Goal: Transaction & Acquisition: Purchase product/service

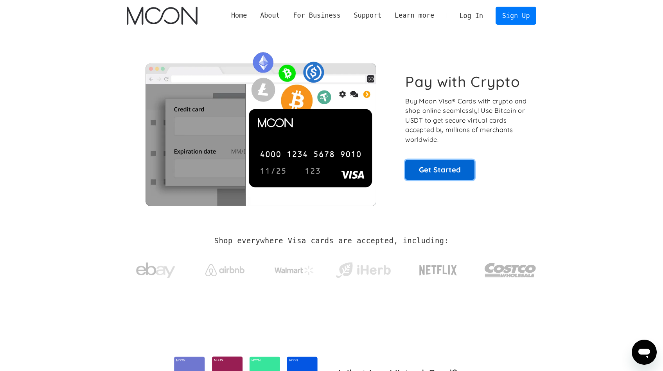
click at [433, 167] on link "Get Started" at bounding box center [439, 170] width 69 height 20
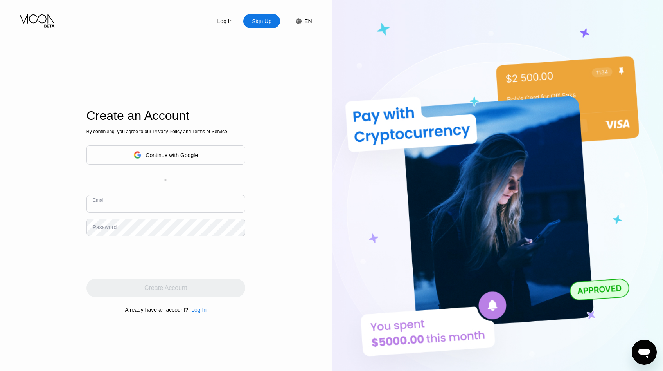
click at [150, 207] on input "text" at bounding box center [165, 204] width 159 height 18
click at [155, 205] on input "sixtyaag69@gmail.xom" at bounding box center [165, 204] width 159 height 18
type input "[EMAIL_ADDRESS][DOMAIN_NAME]"
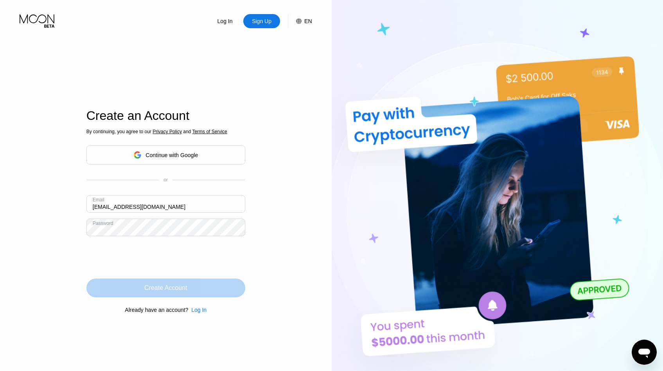
click at [172, 286] on div "Create Account" at bounding box center [165, 288] width 43 height 8
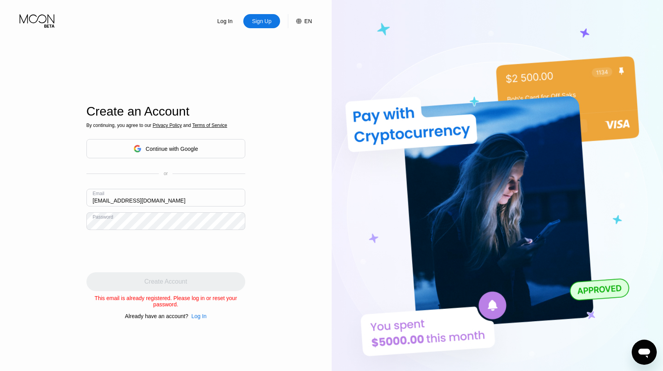
click at [200, 317] on div "Log In" at bounding box center [198, 316] width 15 height 6
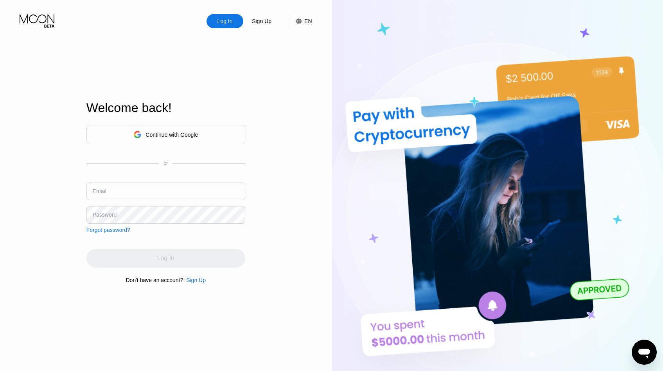
click at [112, 232] on div "Forgot password?" at bounding box center [108, 230] width 44 height 6
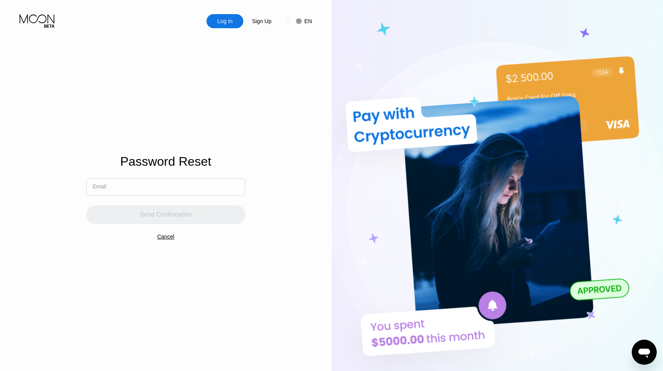
click at [116, 188] on input "text" at bounding box center [165, 187] width 159 height 18
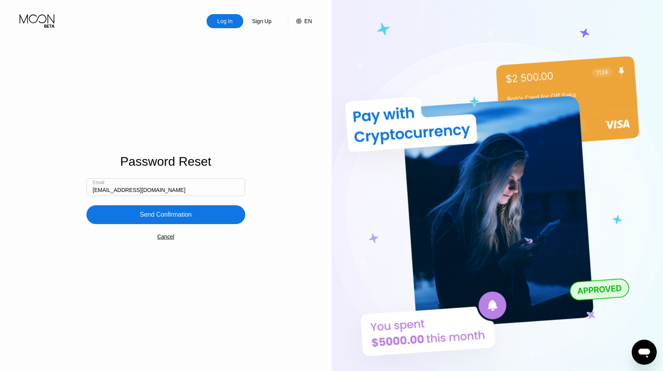
type input "[EMAIL_ADDRESS][DOMAIN_NAME]"
click at [126, 218] on div "Send Confirmation" at bounding box center [165, 214] width 159 height 19
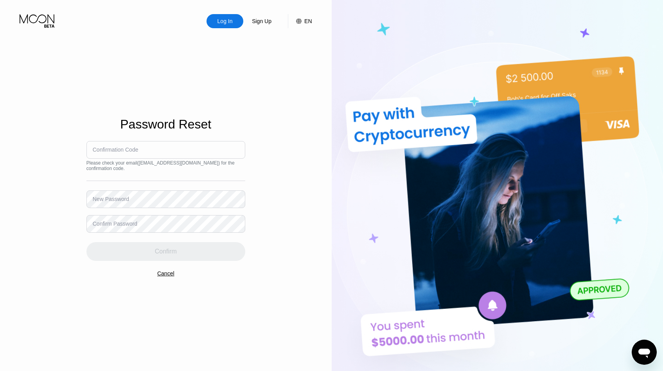
click at [108, 150] on div "Confirmation Code" at bounding box center [116, 149] width 46 height 6
click at [113, 151] on div "Confirmation Code" at bounding box center [116, 149] width 46 height 6
click at [135, 151] on div "Confirmation Code" at bounding box center [116, 149] width 46 height 6
click at [131, 149] on div "Confirmation Code" at bounding box center [116, 149] width 46 height 6
click at [123, 199] on div "New Password" at bounding box center [111, 199] width 36 height 6
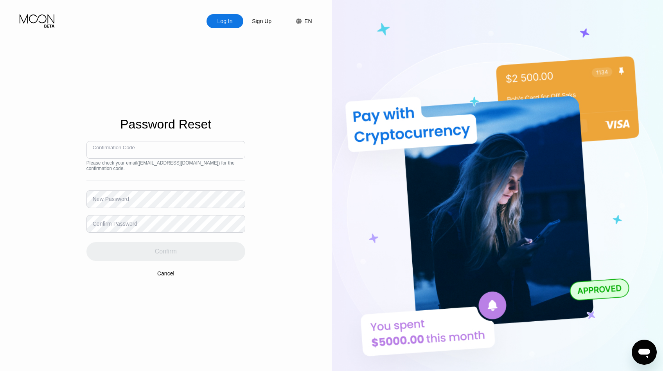
click at [121, 155] on input at bounding box center [165, 150] width 159 height 18
type input "047322"
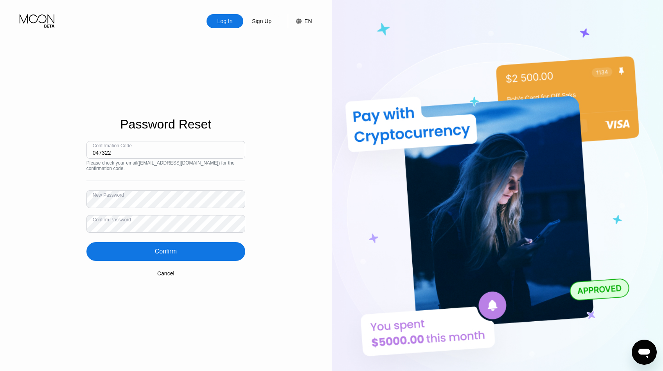
click at [171, 251] on div "Confirm" at bounding box center [166, 251] width 22 height 8
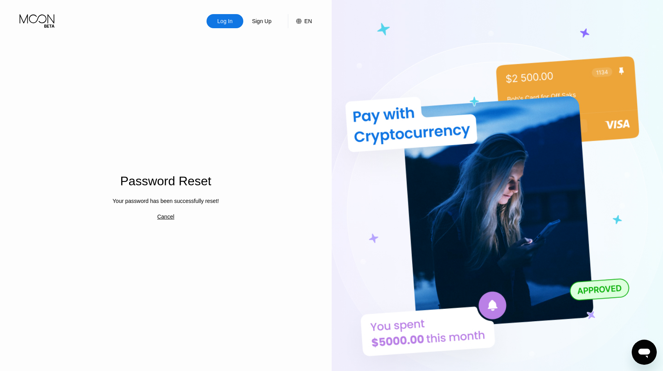
click at [224, 19] on div "Log In" at bounding box center [225, 21] width 17 height 8
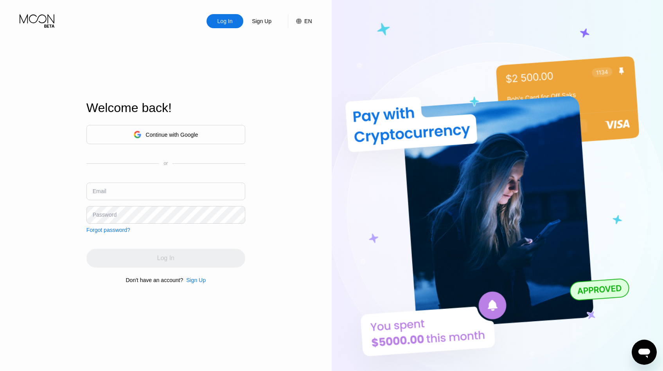
click at [154, 189] on input "text" at bounding box center [165, 191] width 159 height 18
type input "[EMAIL_ADDRESS][DOMAIN_NAME]"
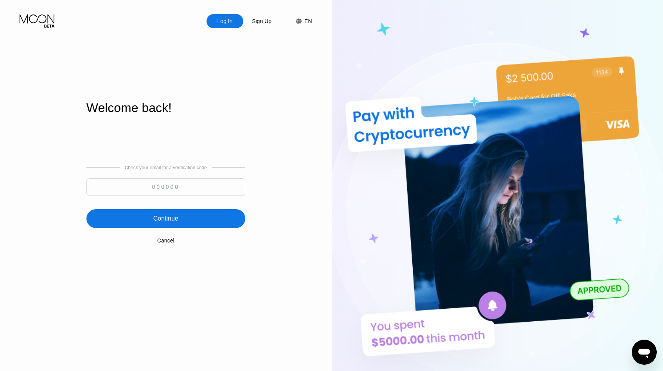
click at [165, 189] on input at bounding box center [165, 187] width 159 height 18
type input "501912"
click at [151, 220] on div "Continue" at bounding box center [165, 218] width 159 height 19
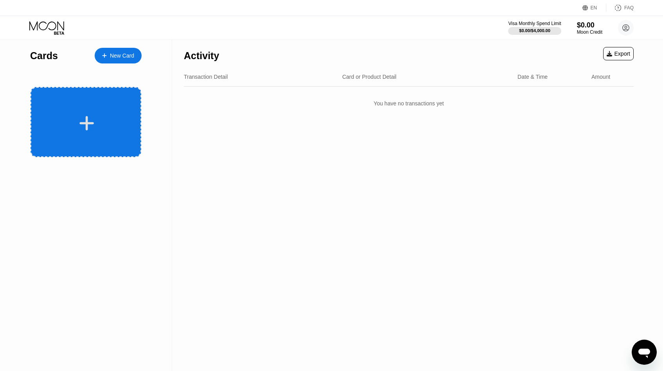
click at [82, 122] on icon at bounding box center [87, 123] width 14 height 14
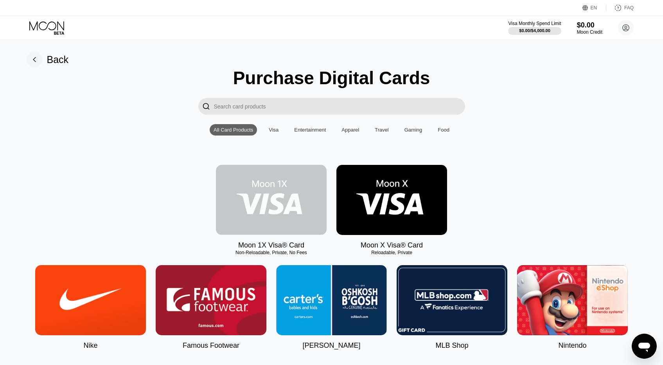
click at [261, 200] on img at bounding box center [271, 200] width 111 height 70
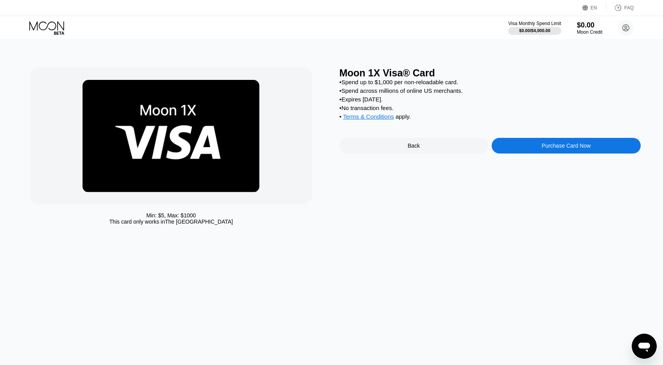
click at [523, 148] on div "Purchase Card Now" at bounding box center [566, 146] width 149 height 16
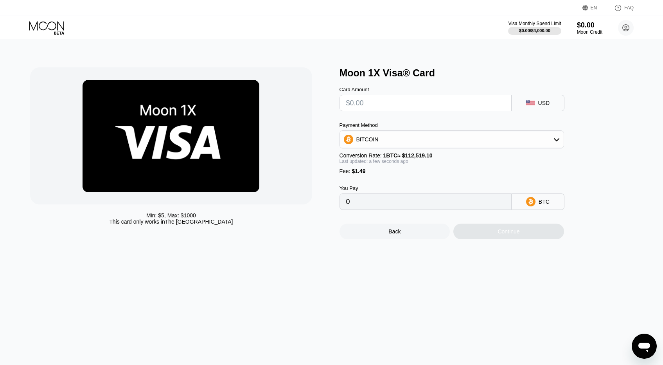
click at [355, 102] on input "text" at bounding box center [425, 103] width 159 height 16
click at [548, 105] on div "USD" at bounding box center [545, 103] width 12 height 6
click at [401, 105] on input "text" at bounding box center [425, 103] width 159 height 16
type input "$8"
type input "0.00008435"
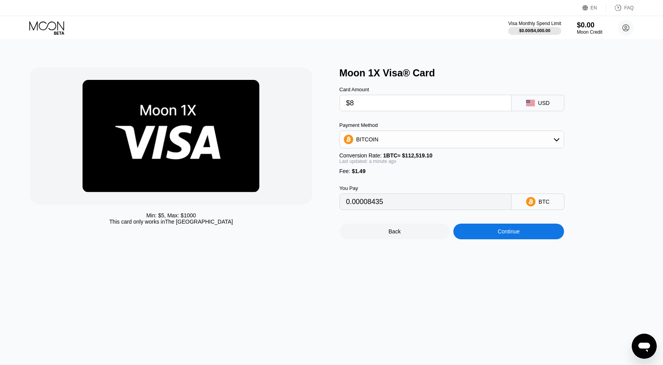
type input "$85"
type input "0.00076867"
type input "$85"
click at [370, 142] on div "BITCOIN" at bounding box center [368, 139] width 22 height 6
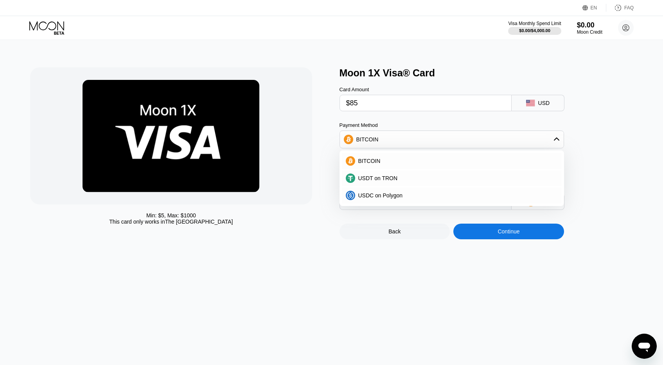
click at [597, 160] on div "Moon 1X Visa® Card Card Amount $85 USD Payment Method BITCOIN BITCOIN USDT on T…" at bounding box center [490, 153] width 301 height 172
click at [380, 162] on span "BITCOIN" at bounding box center [369, 161] width 22 height 6
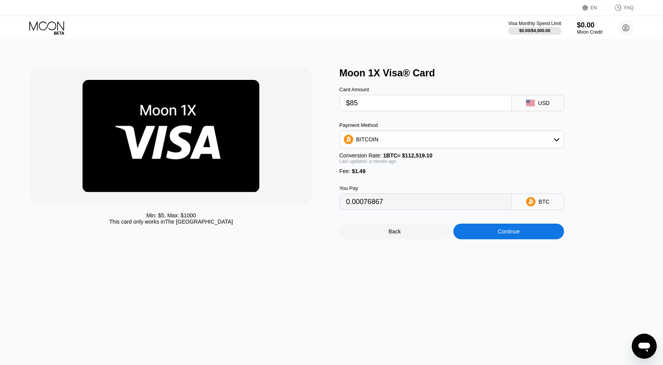
click at [479, 232] on div "Continue" at bounding box center [509, 231] width 111 height 16
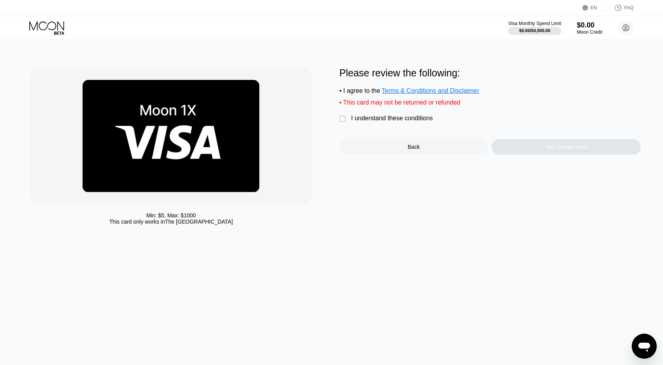
click at [411, 150] on div "Back" at bounding box center [414, 147] width 12 height 6
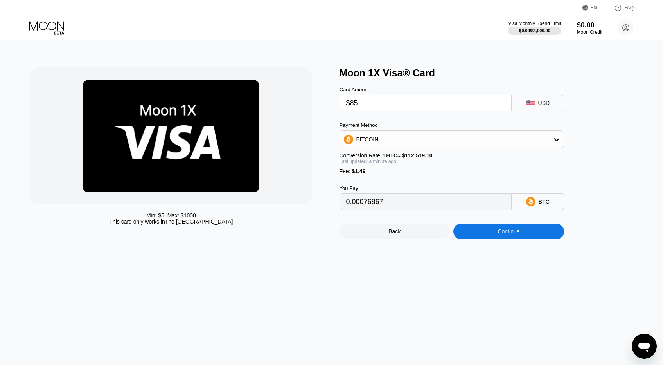
click at [384, 233] on div "Back" at bounding box center [395, 231] width 111 height 16
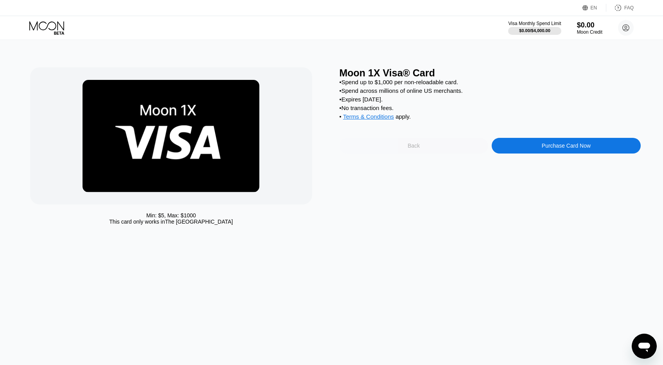
click at [419, 148] on div "Back" at bounding box center [414, 145] width 12 height 6
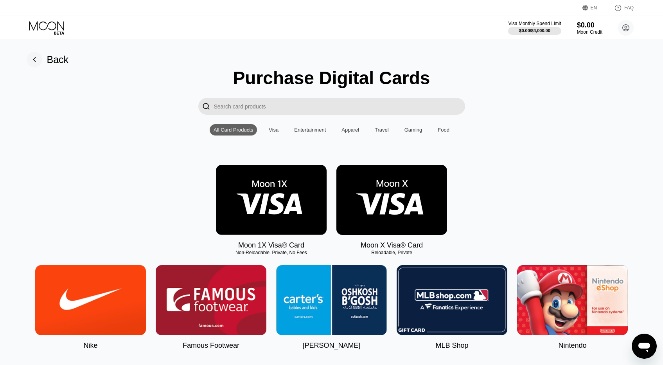
click at [382, 208] on img at bounding box center [392, 200] width 111 height 70
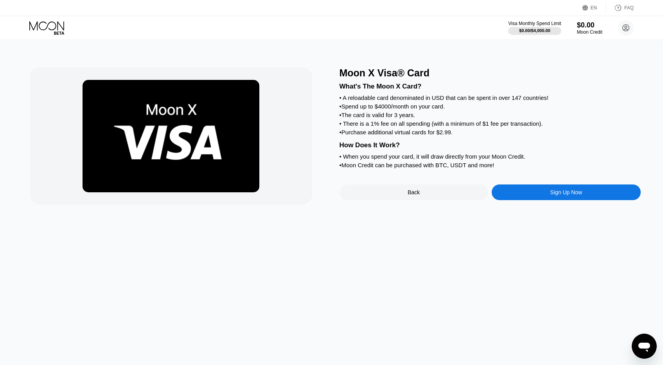
click at [528, 195] on div "Sign Up Now" at bounding box center [566, 192] width 149 height 16
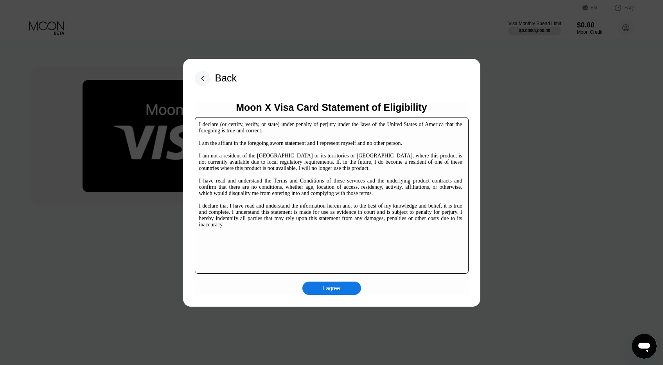
click at [328, 290] on div "I agree" at bounding box center [331, 288] width 17 height 7
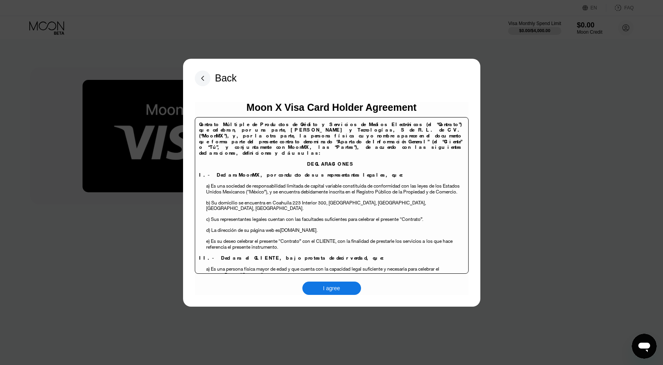
click at [326, 290] on div "I agree" at bounding box center [331, 288] width 17 height 7
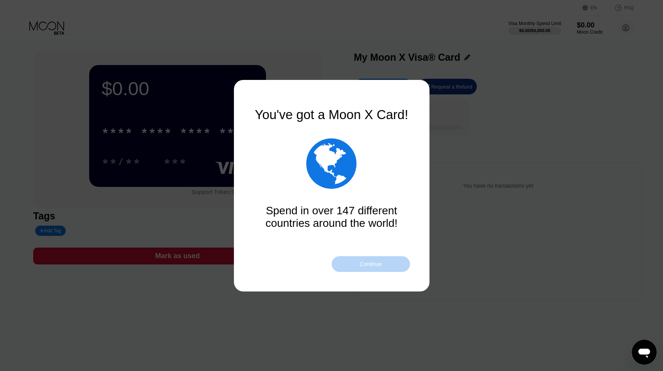
click at [364, 263] on div "Continue" at bounding box center [371, 264] width 22 height 6
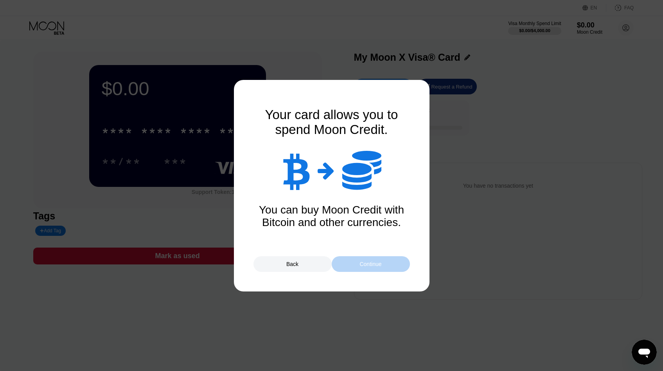
click at [362, 264] on div "Continue" at bounding box center [371, 264] width 22 height 6
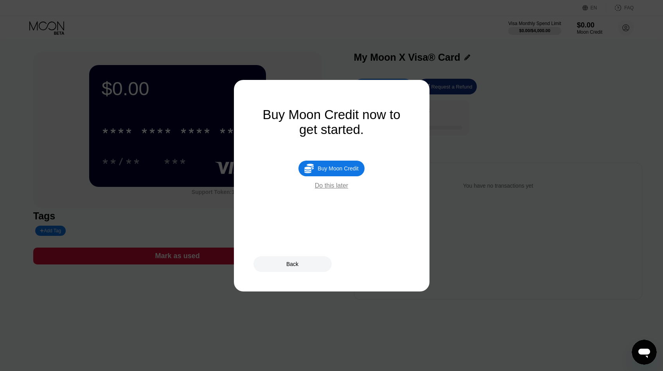
click at [329, 168] on div "Buy Moon Credit" at bounding box center [338, 168] width 41 height 6
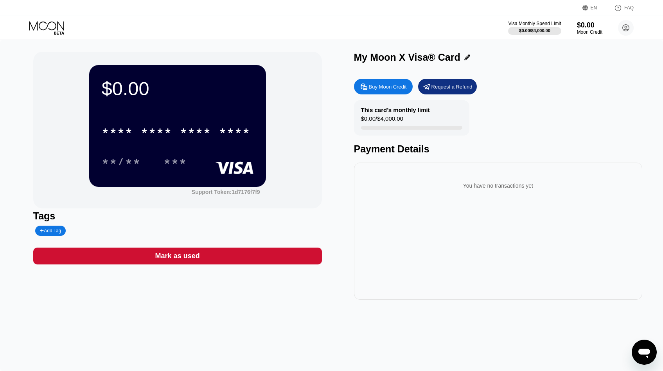
type input "0"
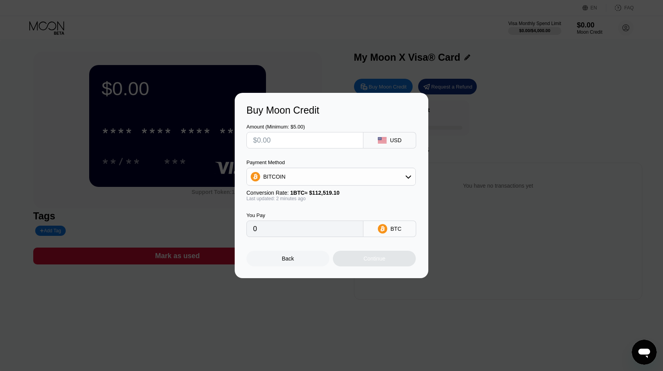
click at [276, 141] on input "text" at bounding box center [305, 140] width 104 height 16
type input "$85"
type input "0.00075543"
type input "$85"
click at [360, 256] on div "Continue" at bounding box center [374, 258] width 83 height 16
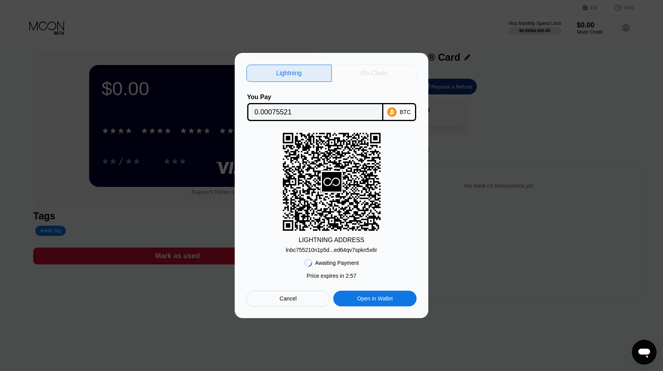
click at [360, 72] on div "On-Chain" at bounding box center [374, 73] width 85 height 17
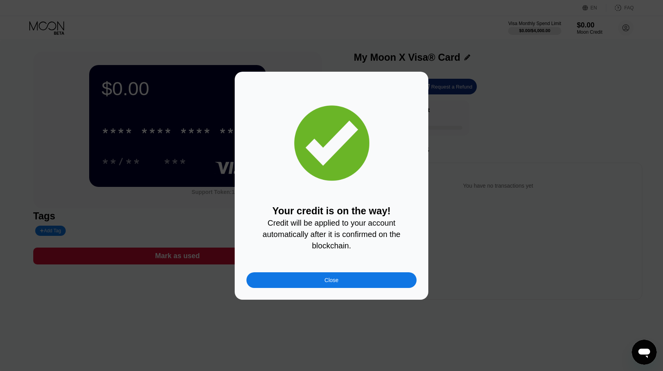
click at [321, 285] on div "Close" at bounding box center [332, 280] width 170 height 16
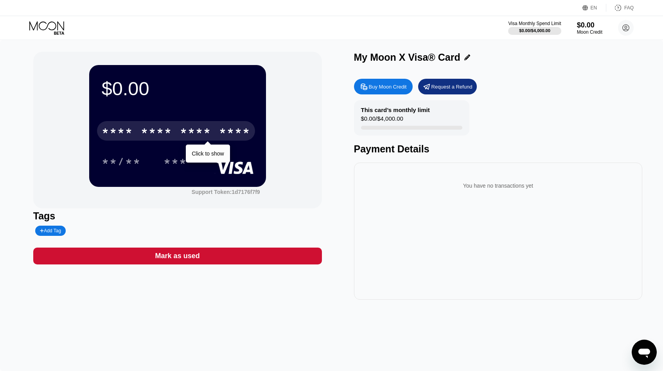
click at [166, 128] on div "* * * *" at bounding box center [156, 132] width 31 height 13
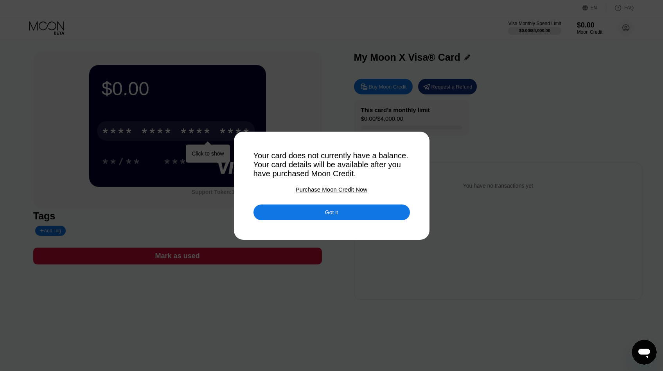
click at [298, 214] on div "Got it" at bounding box center [332, 212] width 157 height 16
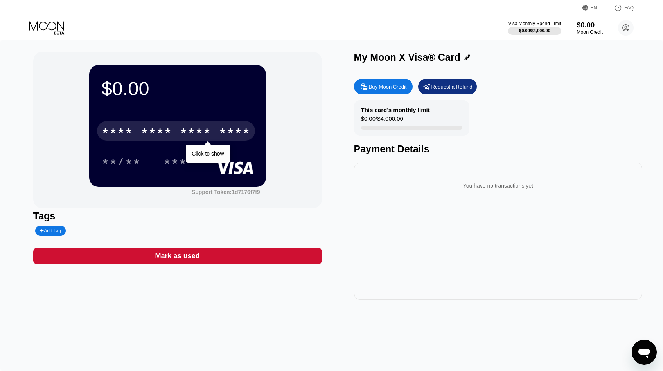
click at [586, 26] on div "$0.00" at bounding box center [590, 25] width 26 height 8
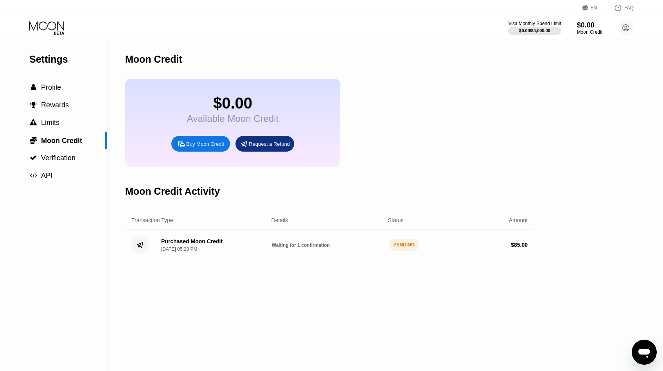
click at [203, 81] on div "$0.00 Available Moon Credit Buy Moon Credit Request a Refund" at bounding box center [232, 123] width 215 height 88
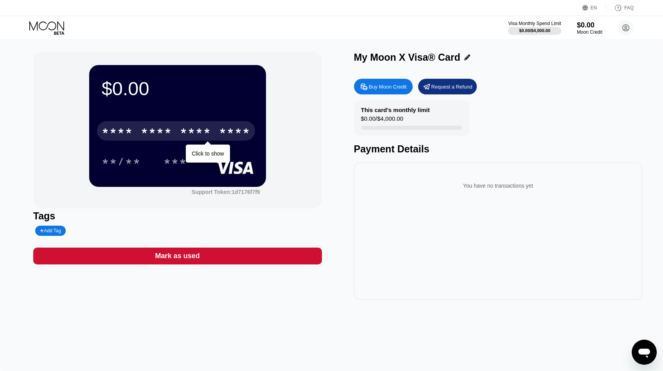
click at [199, 137] on div "* * * *" at bounding box center [195, 132] width 31 height 13
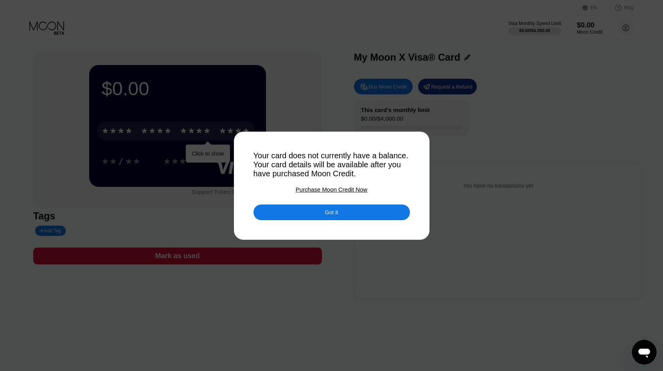
click at [339, 212] on div "Got it" at bounding box center [332, 212] width 157 height 16
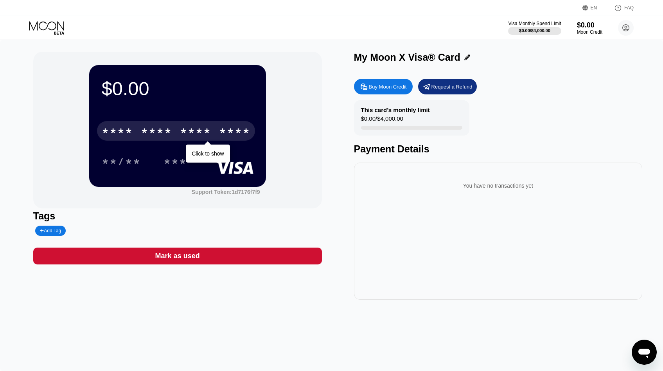
click at [197, 129] on div "* * * *" at bounding box center [195, 132] width 31 height 13
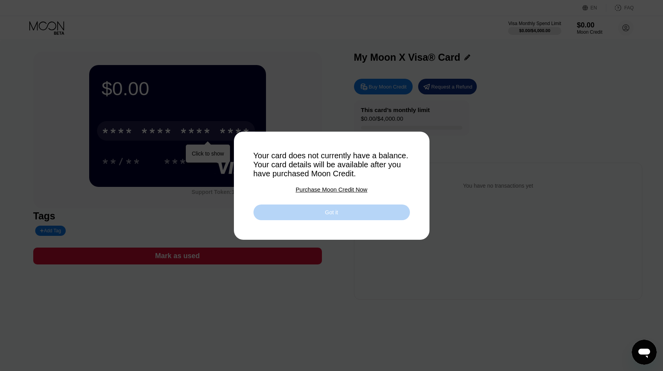
click at [291, 211] on div "Got it" at bounding box center [332, 212] width 157 height 16
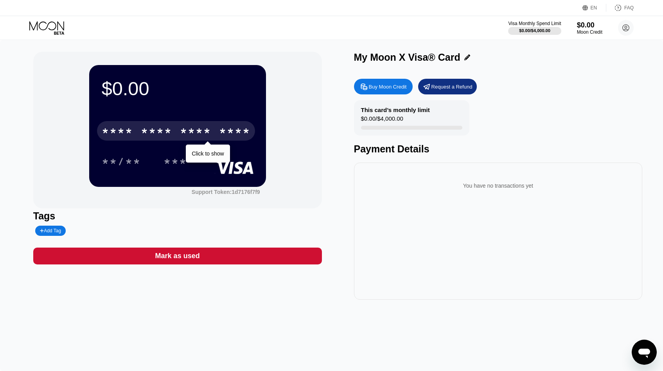
click at [214, 134] on div "* * * * * * * * * * * * ****" at bounding box center [176, 131] width 158 height 20
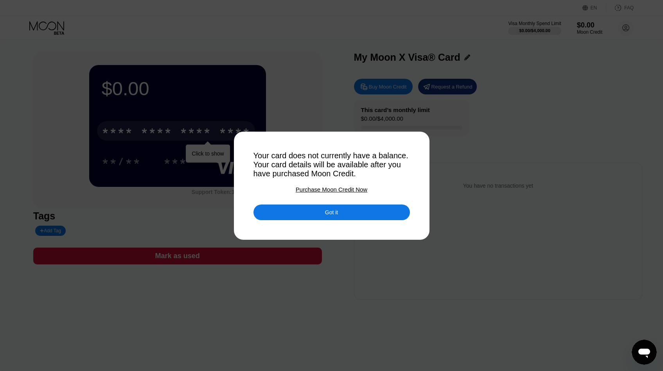
click at [369, 212] on div "Got it" at bounding box center [332, 212] width 157 height 16
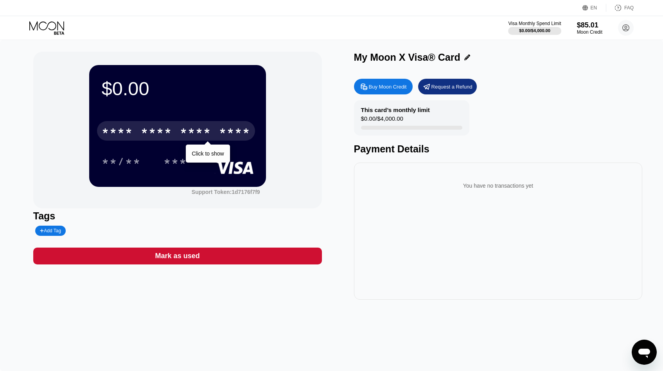
click at [156, 131] on div "* * * *" at bounding box center [156, 132] width 31 height 13
click at [113, 130] on div "* * * *" at bounding box center [117, 132] width 31 height 13
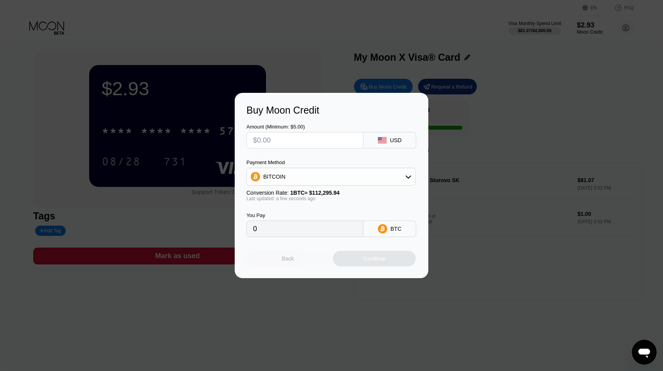
click at [276, 258] on div "Back" at bounding box center [288, 258] width 83 height 16
